Goal: Check status: Check status

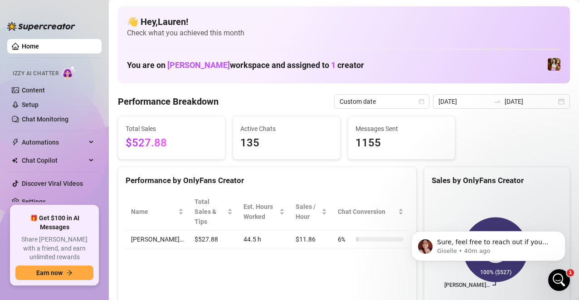
drag, startPoint x: 221, startPoint y: 63, endPoint x: 169, endPoint y: 68, distance: 51.4
click at [169, 68] on h1 "You are on [PERSON_NAME] workspace and assigned to 1 creator" at bounding box center [245, 65] width 237 height 10
copy span "[PERSON_NAME]"
click at [550, 104] on div "[DATE] [DATE]" at bounding box center [501, 101] width 137 height 14
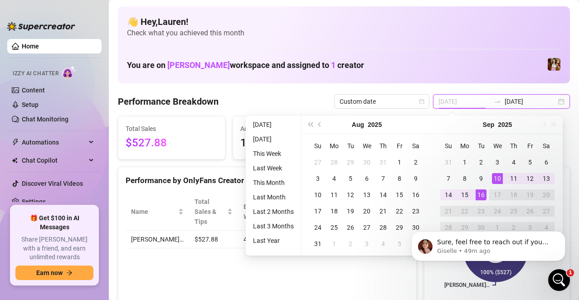
type input "[DATE]"
click at [478, 197] on div "16" at bounding box center [480, 194] width 11 height 11
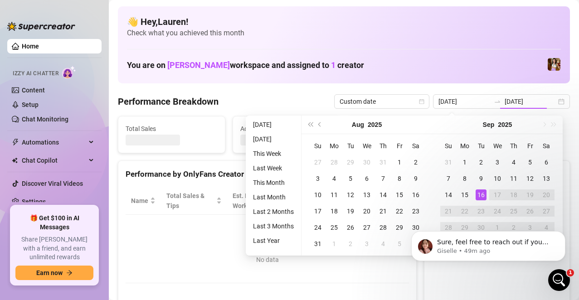
type input "[DATE]"
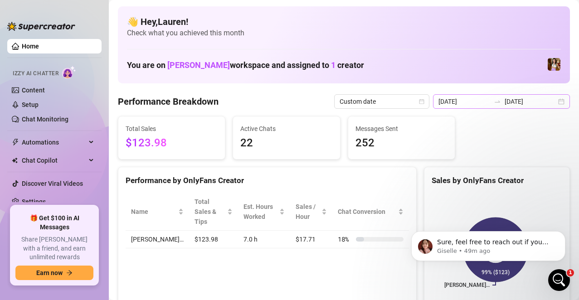
click at [551, 106] on div "[DATE] [DATE]" at bounding box center [501, 101] width 137 height 14
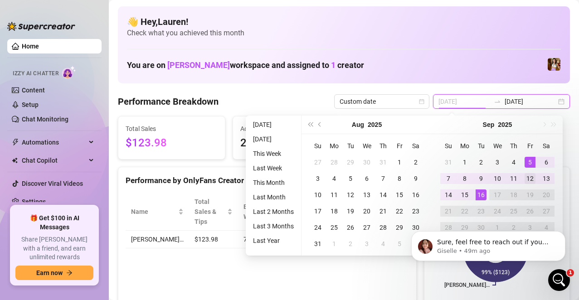
type input "[DATE]"
click at [530, 174] on div "12" at bounding box center [529, 178] width 11 height 11
type input "[DATE]"
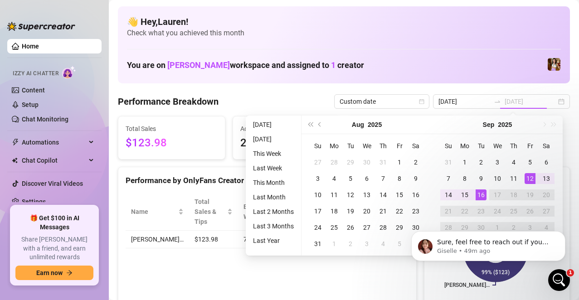
click at [485, 192] on div "16" at bounding box center [480, 194] width 11 height 11
type input "[DATE]"
